Goal: Transaction & Acquisition: Purchase product/service

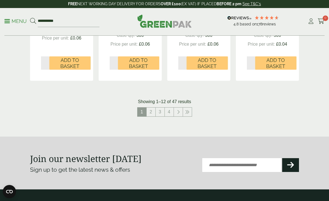
scroll to position [633, 0]
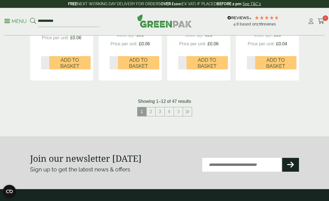
click at [152, 111] on link "2" at bounding box center [151, 111] width 9 height 9
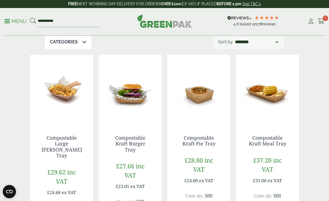
scroll to position [65, 0]
click at [272, 138] on link "Compostable Kraft Meal Tray" at bounding box center [268, 140] width 38 height 13
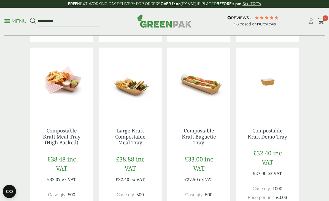
scroll to position [284, 0]
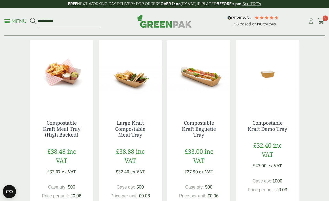
click at [69, 124] on link "Compostable Kraft Meal Tray (High Backed)" at bounding box center [62, 128] width 38 height 18
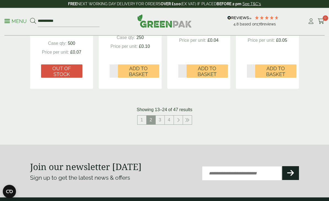
scroll to position [632, 0]
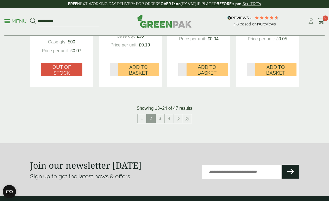
click at [159, 114] on link "3" at bounding box center [160, 118] width 9 height 9
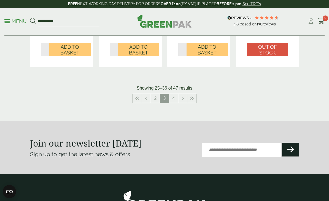
scroll to position [652, 0]
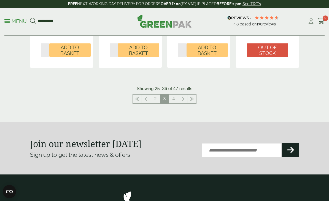
click at [174, 96] on link "4" at bounding box center [173, 98] width 9 height 9
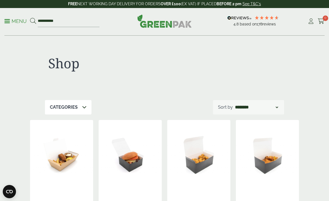
scroll to position [652, 0]
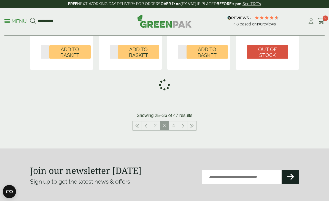
scroll to position [651, 0]
